Goal: Information Seeking & Learning: Learn about a topic

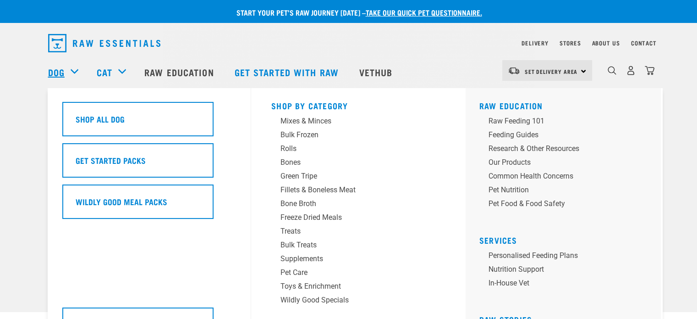
click at [61, 72] on link "Dog" at bounding box center [56, 72] width 17 height 14
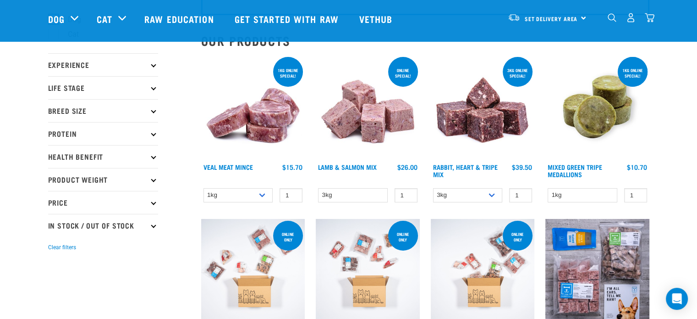
scroll to position [92, 0]
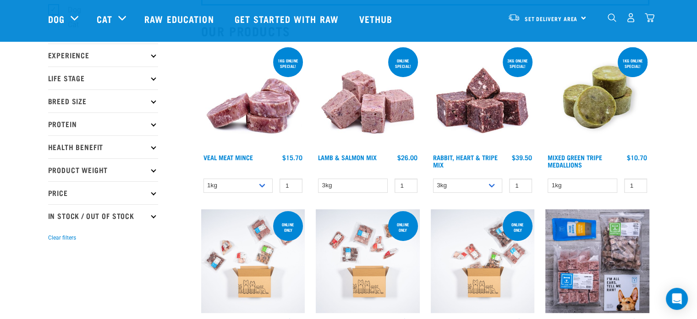
click at [601, 99] on img at bounding box center [598, 97] width 104 height 104
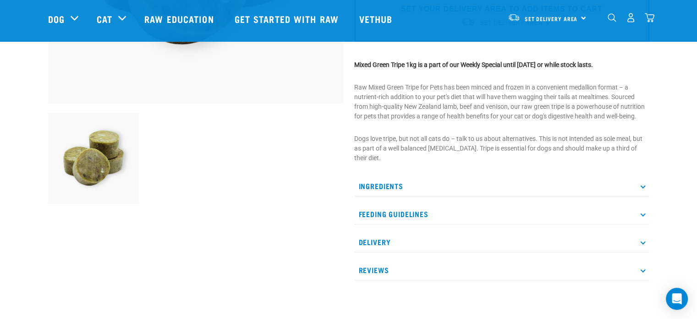
scroll to position [275, 0]
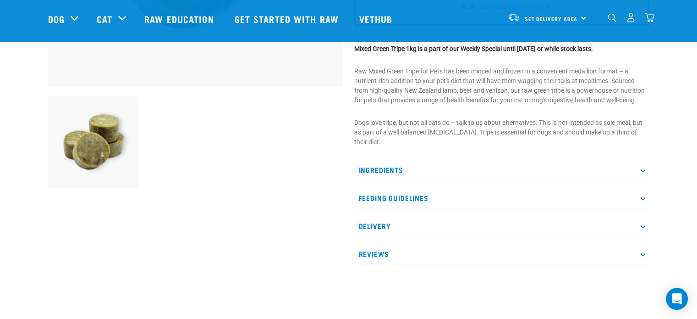
click at [375, 162] on p "Ingredients" at bounding box center [501, 170] width 295 height 21
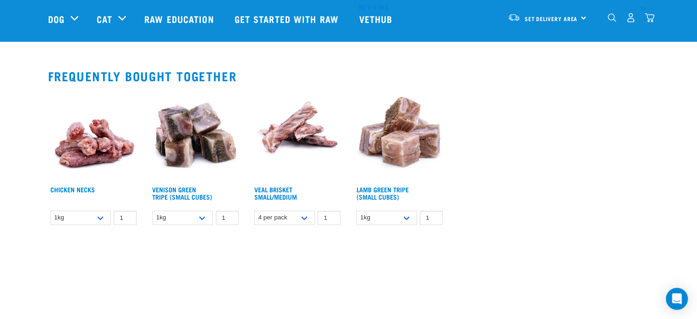
scroll to position [550, 0]
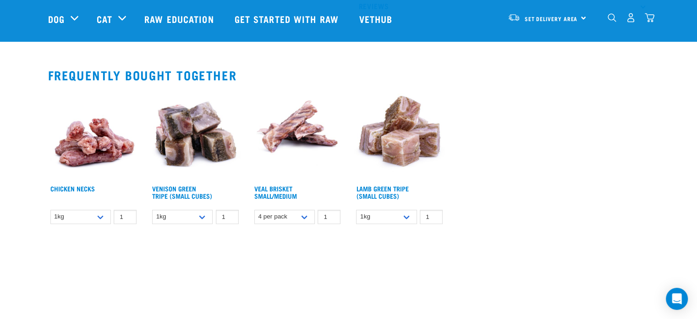
click at [190, 154] on img at bounding box center [195, 134] width 91 height 91
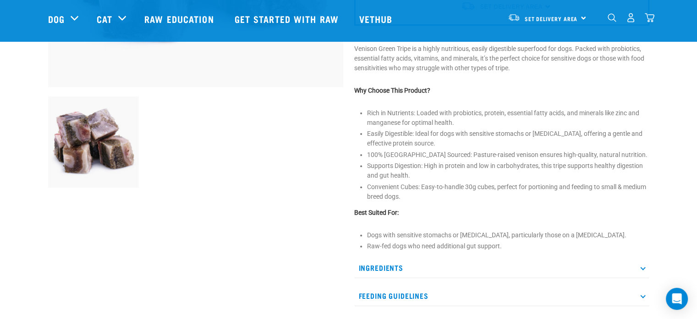
scroll to position [321, 0]
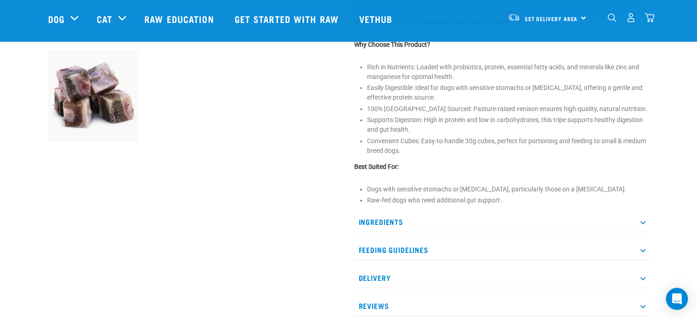
click at [398, 216] on p "Ingredients" at bounding box center [501, 221] width 295 height 21
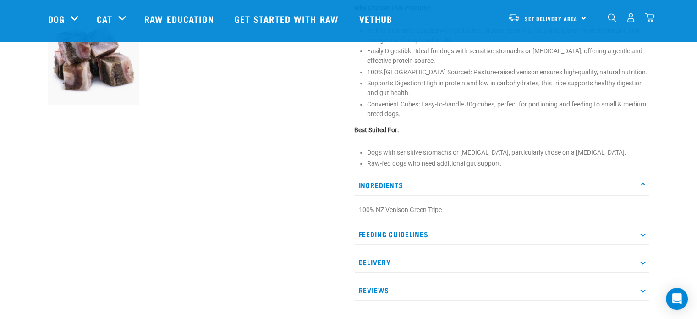
scroll to position [413, 0]
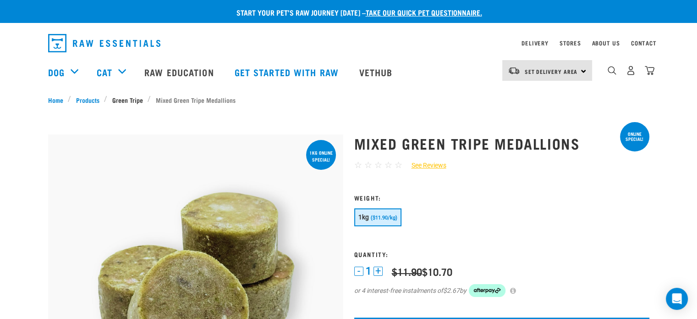
click at [116, 98] on link "Green Tripe" at bounding box center [127, 100] width 40 height 10
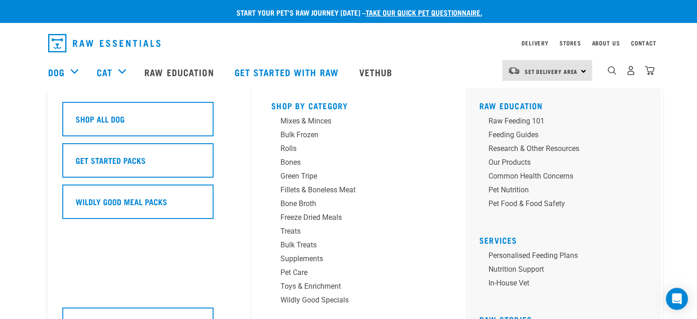
click at [56, 76] on link "Dog" at bounding box center [56, 72] width 17 height 14
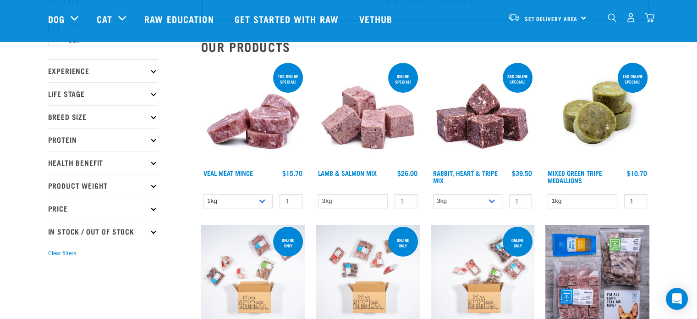
scroll to position [92, 0]
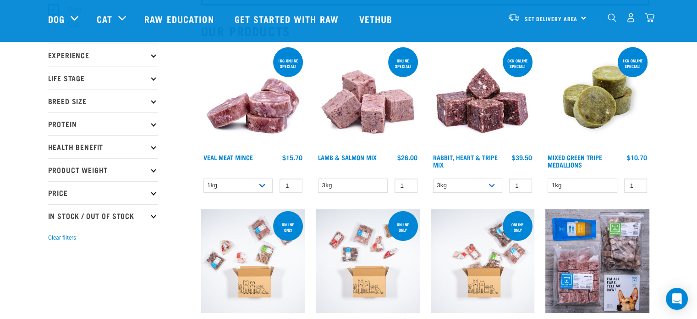
click at [153, 125] on icon at bounding box center [153, 123] width 5 height 5
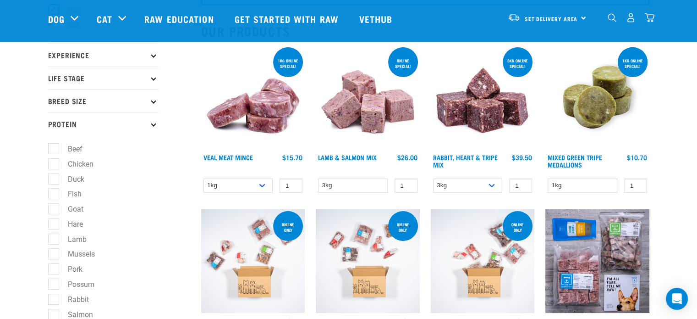
click at [72, 178] on label "Duck" at bounding box center [70, 178] width 35 height 11
click at [54, 178] on input "Duck" at bounding box center [51, 177] width 6 height 6
checkbox input "true"
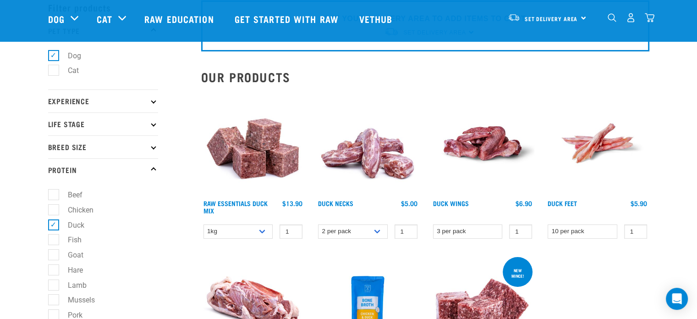
scroll to position [92, 0]
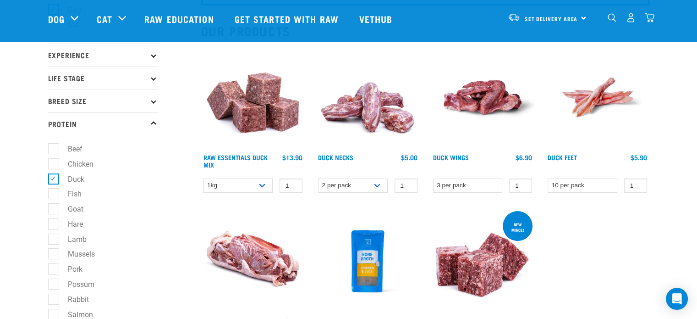
click at [55, 192] on label "Fish" at bounding box center [69, 193] width 32 height 11
click at [54, 192] on input "Fish" at bounding box center [51, 192] width 6 height 6
checkbox input "true"
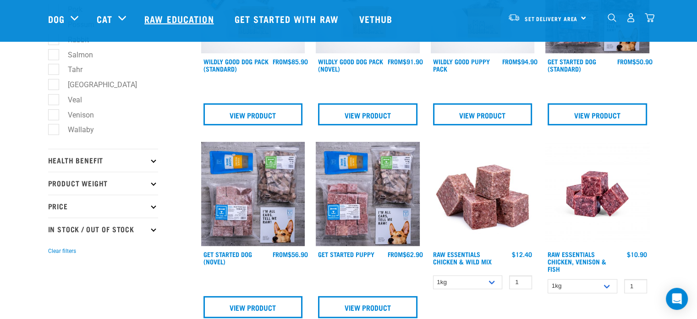
scroll to position [367, 0]
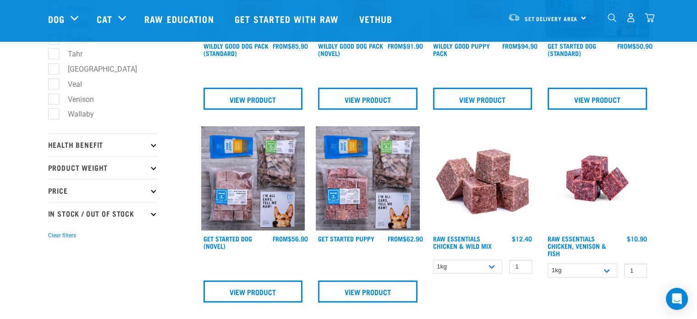
click at [56, 114] on label "Wallaby" at bounding box center [75, 113] width 44 height 11
click at [54, 114] on input "Wallaby" at bounding box center [51, 113] width 6 height 6
checkbox input "true"
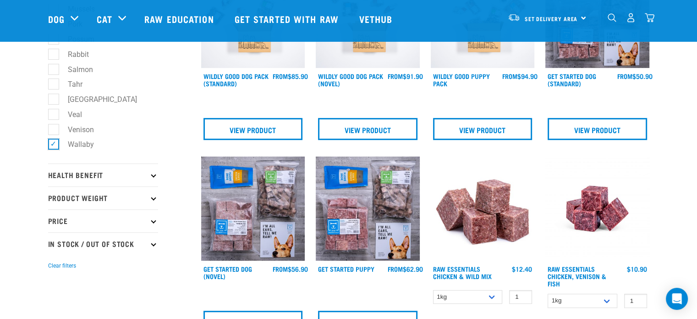
scroll to position [321, 0]
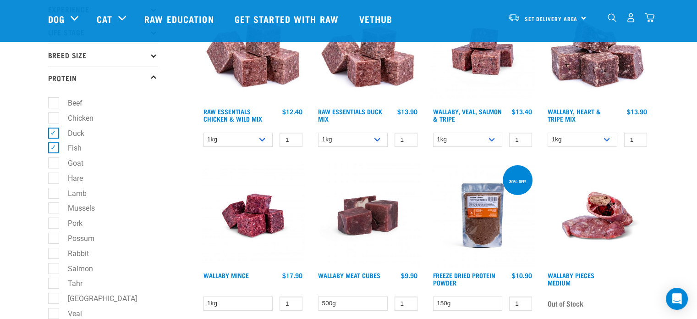
scroll to position [183, 0]
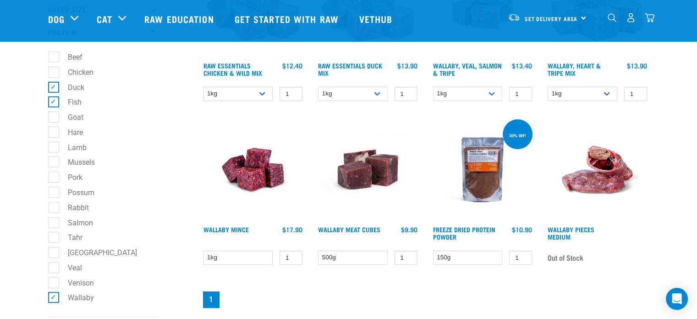
click at [475, 178] on img at bounding box center [483, 169] width 104 height 104
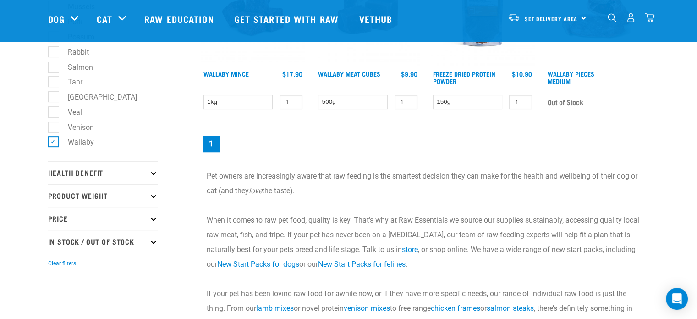
scroll to position [198, 0]
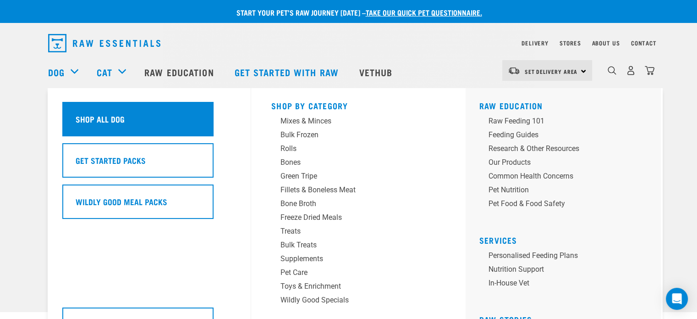
click at [148, 126] on div "Shop All Dog" at bounding box center [137, 119] width 151 height 34
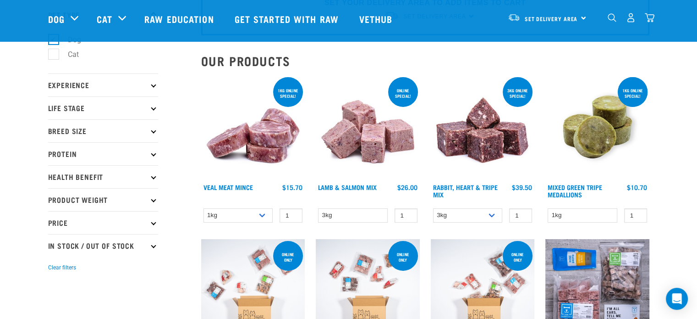
scroll to position [92, 0]
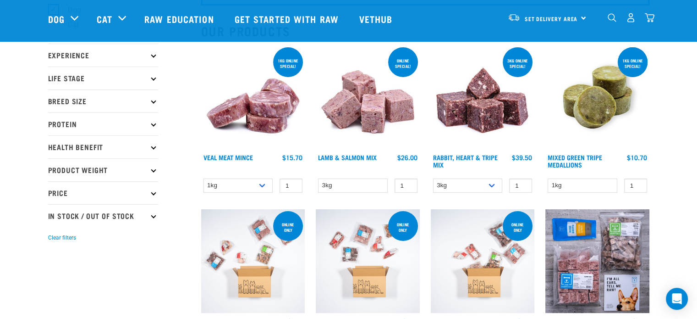
click at [153, 124] on icon at bounding box center [153, 123] width 5 height 5
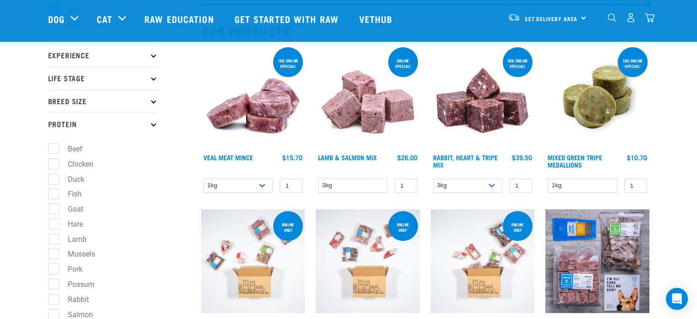
click at [54, 178] on label "Duck" at bounding box center [70, 178] width 35 height 11
click at [54, 178] on input "Duck" at bounding box center [51, 177] width 6 height 6
checkbox input "true"
click at [53, 195] on label "Fish" at bounding box center [69, 193] width 32 height 11
click at [51, 195] on input "Fish" at bounding box center [51, 192] width 6 height 6
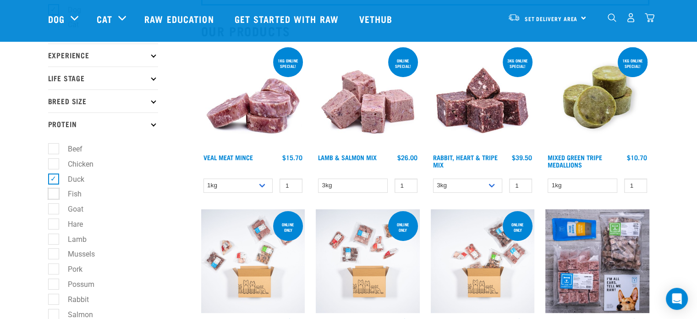
checkbox input "true"
click at [53, 209] on label "Goat" at bounding box center [70, 208] width 34 height 11
click at [51, 209] on input "Goat" at bounding box center [51, 207] width 6 height 6
checkbox input "true"
click at [53, 223] on label "Hare" at bounding box center [69, 223] width 33 height 11
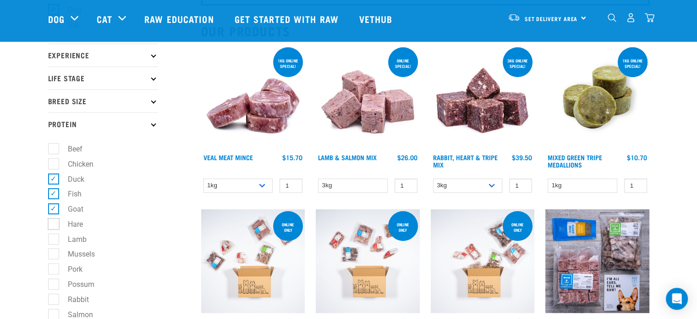
click at [53, 223] on input "Hare" at bounding box center [51, 222] width 6 height 6
checkbox input "true"
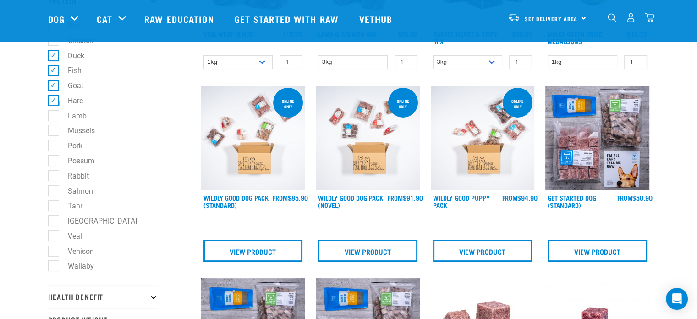
scroll to position [229, 0]
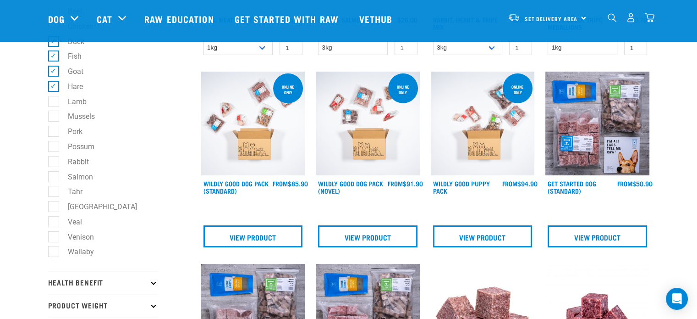
click at [54, 149] on label "Possum" at bounding box center [75, 146] width 45 height 11
click at [54, 148] on input "Possum" at bounding box center [51, 145] width 6 height 6
checkbox input "true"
click at [53, 163] on label "Rabbit" at bounding box center [72, 161] width 39 height 11
click at [53, 163] on input "Rabbit" at bounding box center [51, 160] width 6 height 6
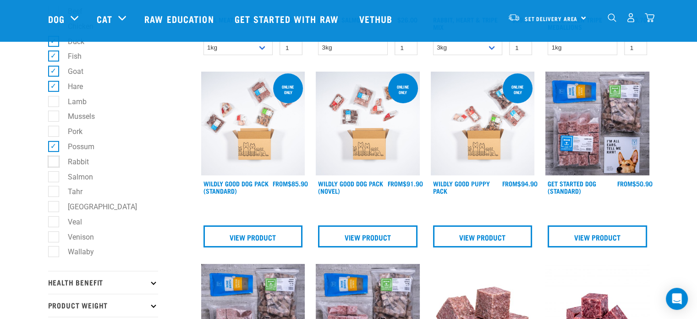
checkbox input "true"
click at [55, 177] on label "Salmon" at bounding box center [75, 176] width 44 height 11
click at [54, 177] on input "Salmon" at bounding box center [51, 175] width 6 height 6
checkbox input "true"
click at [55, 190] on label "Tahr" at bounding box center [69, 191] width 33 height 11
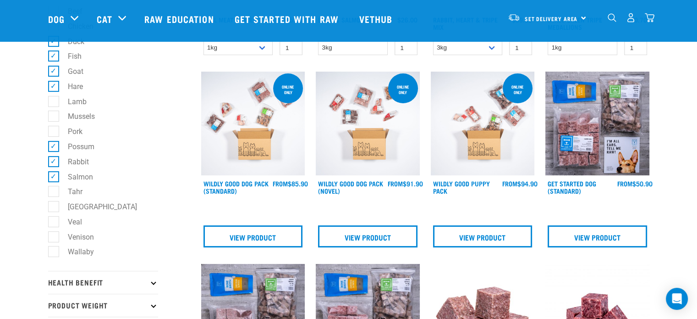
click at [54, 190] on input "Tahr" at bounding box center [51, 190] width 6 height 6
checkbox input "true"
click at [53, 205] on label "[GEOGRAPHIC_DATA]" at bounding box center [97, 206] width 88 height 11
click at [48, 205] on input "[GEOGRAPHIC_DATA]" at bounding box center [51, 205] width 6 height 6
click at [56, 210] on label "[GEOGRAPHIC_DATA]" at bounding box center [97, 206] width 88 height 11
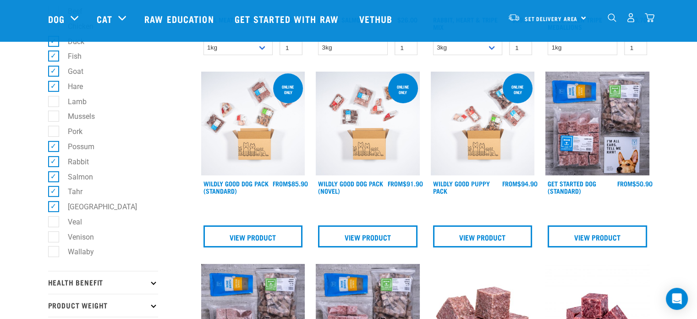
click at [54, 208] on input "[GEOGRAPHIC_DATA]" at bounding box center [51, 205] width 6 height 6
checkbox input "false"
click at [58, 238] on label "Venison" at bounding box center [75, 236] width 44 height 11
click at [54, 238] on input "Venison" at bounding box center [51, 235] width 6 height 6
checkbox input "true"
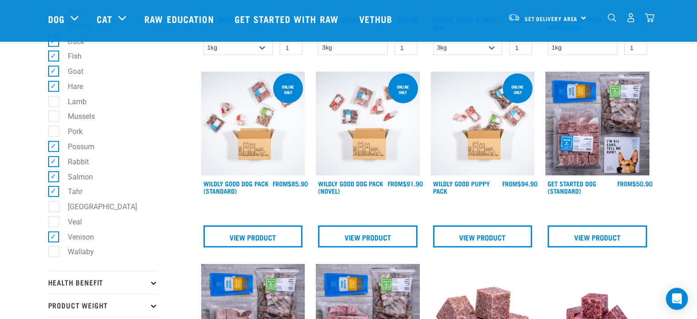
click at [57, 250] on label "Wallaby" at bounding box center [75, 251] width 44 height 11
click at [54, 250] on input "Wallaby" at bounding box center [51, 250] width 6 height 6
checkbox input "true"
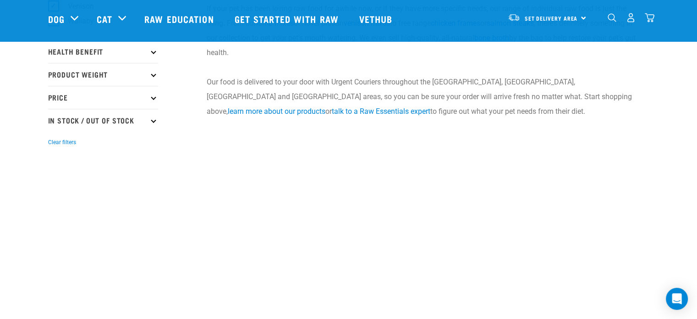
scroll to position [504, 0]
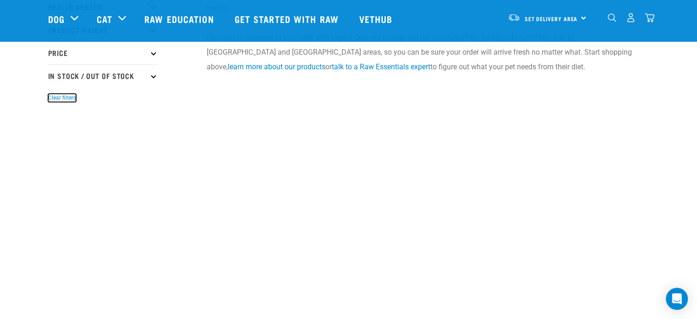
click at [66, 98] on button "Clear filters" at bounding box center [62, 98] width 28 height 8
